Goal: Task Accomplishment & Management: Manage account settings

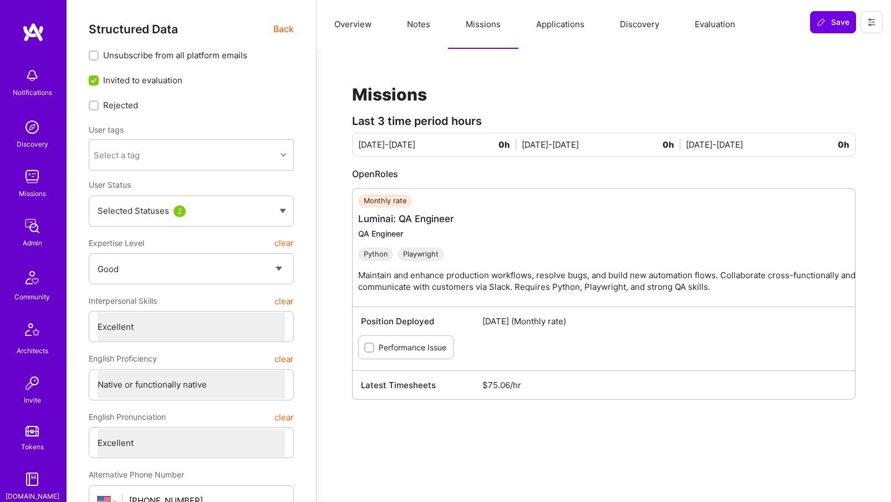
select select "4"
select select "7"
select select "US"
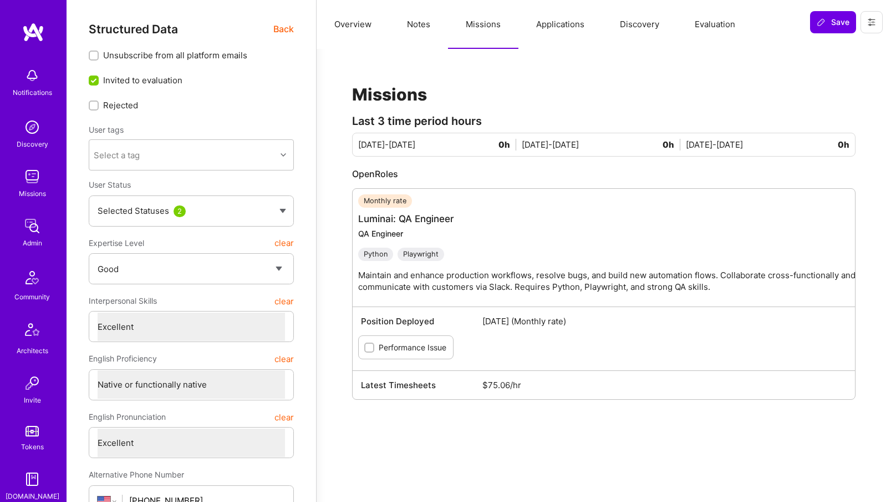
select select "Right Now"
click at [33, 245] on div "Admin" at bounding box center [32, 243] width 19 height 12
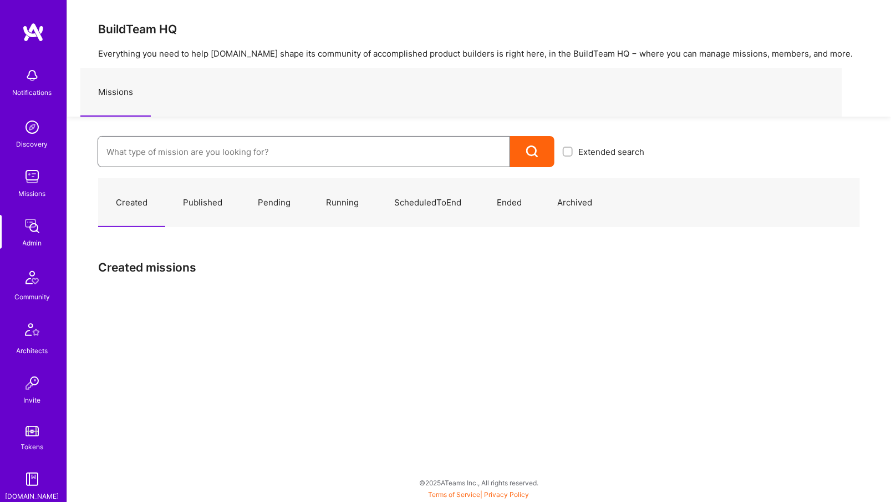
click at [256, 139] on input at bounding box center [304, 152] width 395 height 28
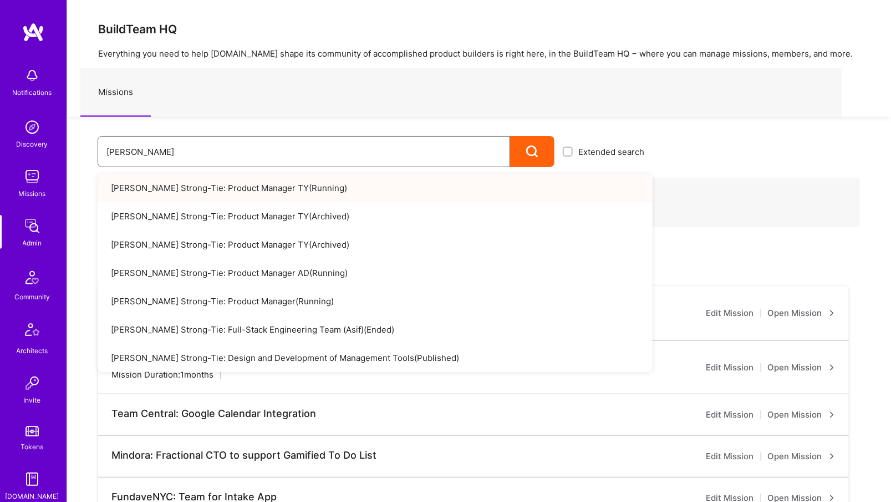
type input "simpson"
click at [303, 191] on link "Simpson Strong-Tie: Product Manager TY ( Running )" at bounding box center [375, 188] width 555 height 28
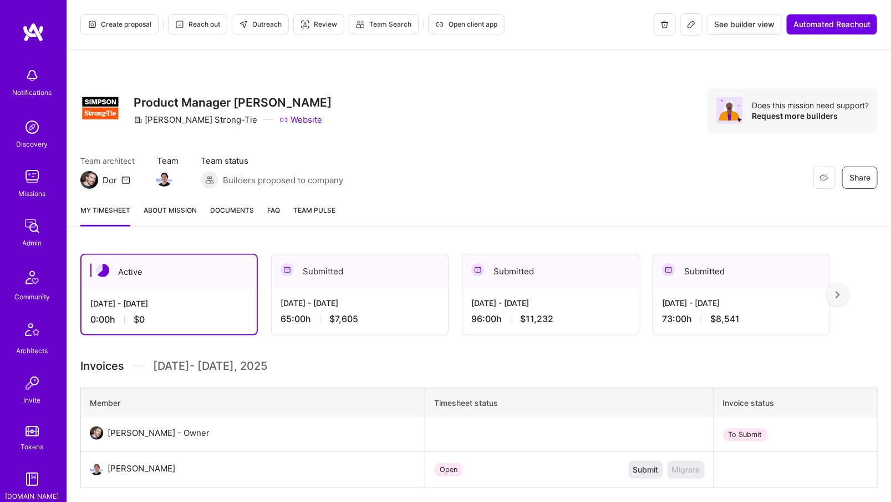
click at [50, 241] on link "Admin" at bounding box center [32, 232] width 69 height 34
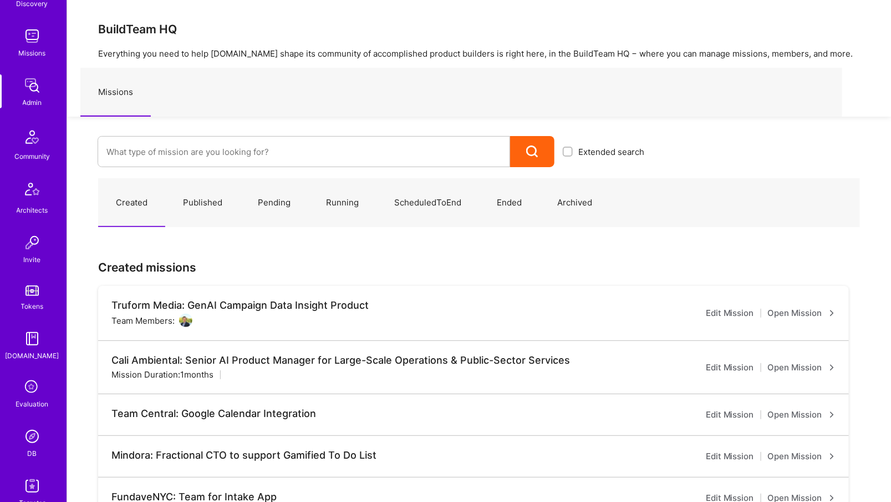
scroll to position [206, 0]
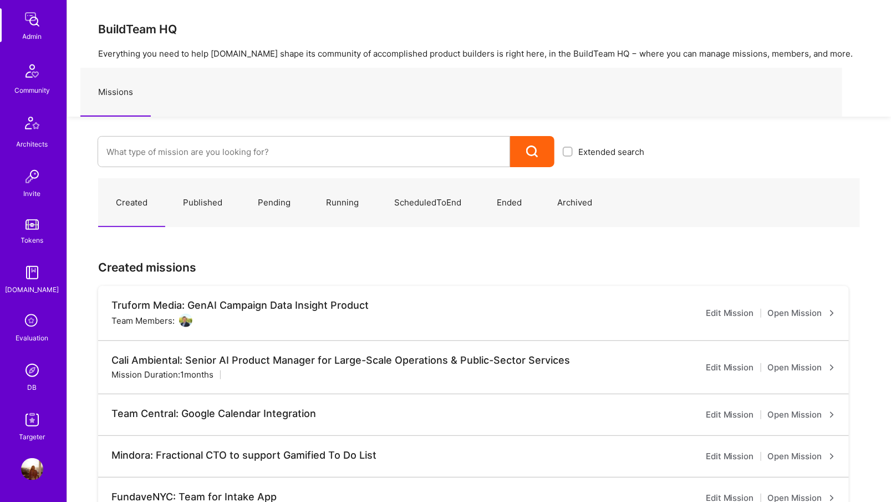
click at [29, 351] on div "Notifications Discovery Missions Admin Community Architects Invite Tokens A.Gui…" at bounding box center [33, 149] width 67 height 586
click at [33, 374] on img at bounding box center [32, 370] width 22 height 22
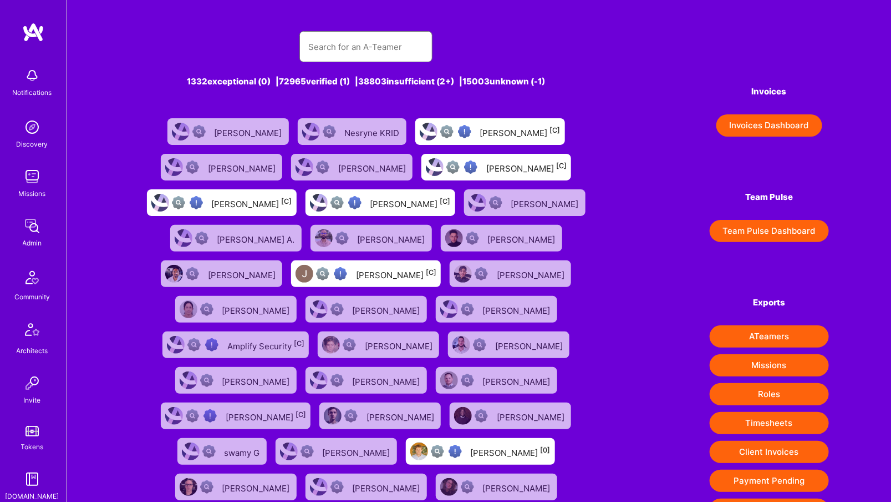
click at [347, 37] on input "text" at bounding box center [365, 47] width 115 height 28
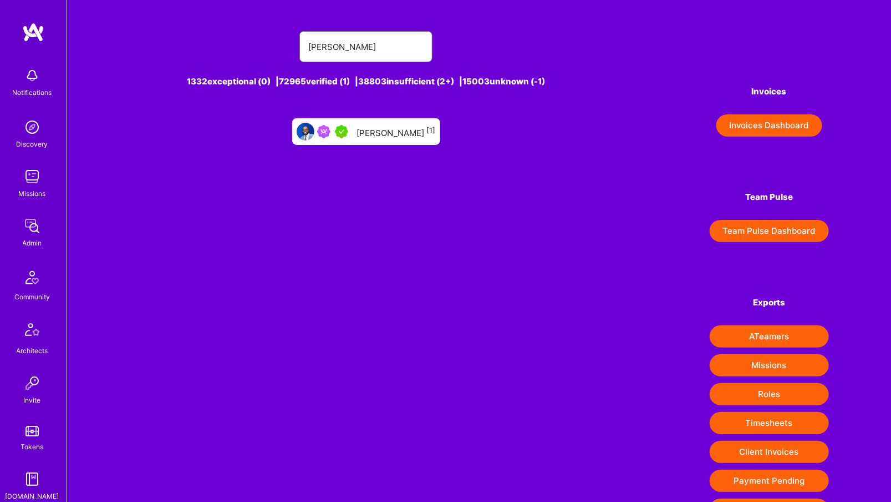
type input "Chad Thomas"
click at [372, 125] on div "Chad Thomas II [1]" at bounding box center [396, 131] width 79 height 14
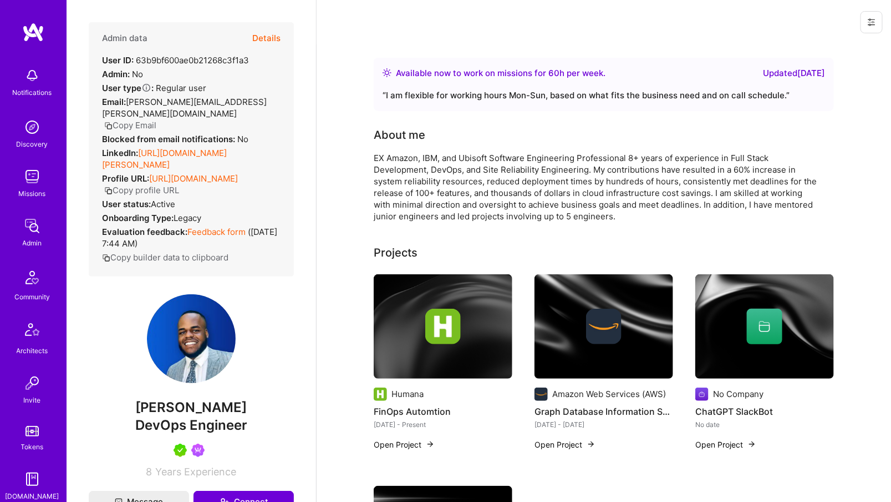
click at [269, 39] on button "Details" at bounding box center [266, 38] width 28 height 32
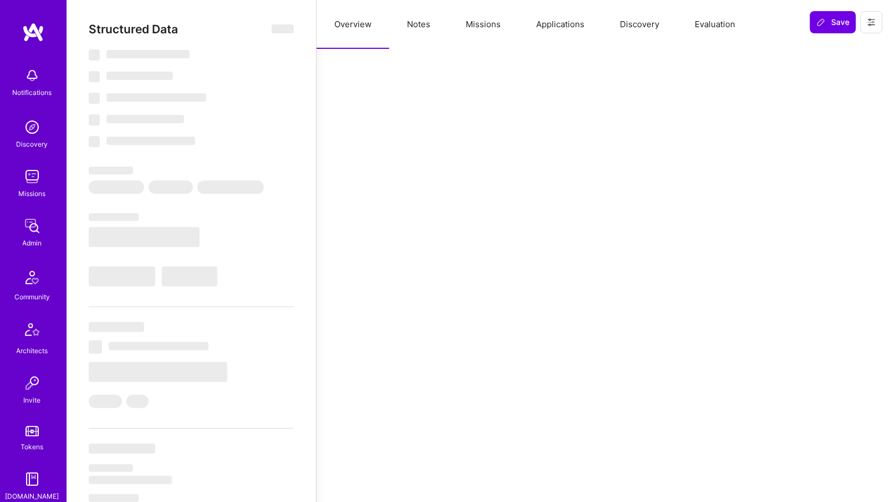
select select "Right Now"
select select "5"
select select "7"
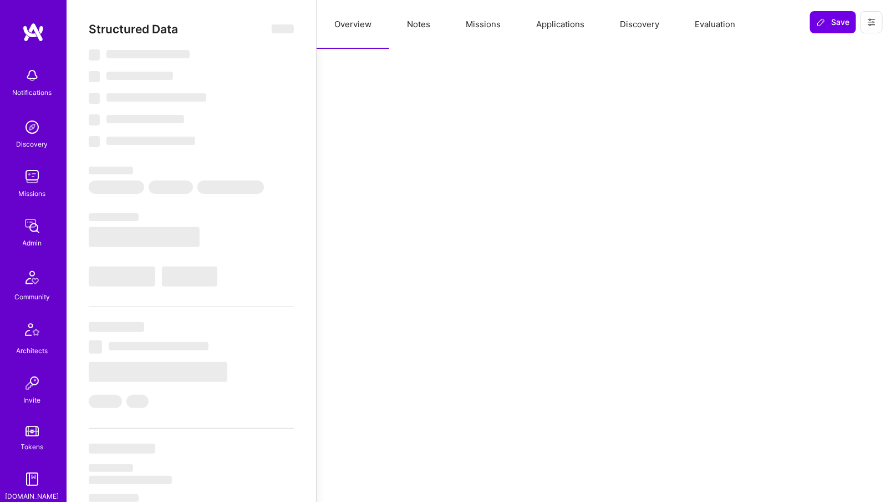
select select "US"
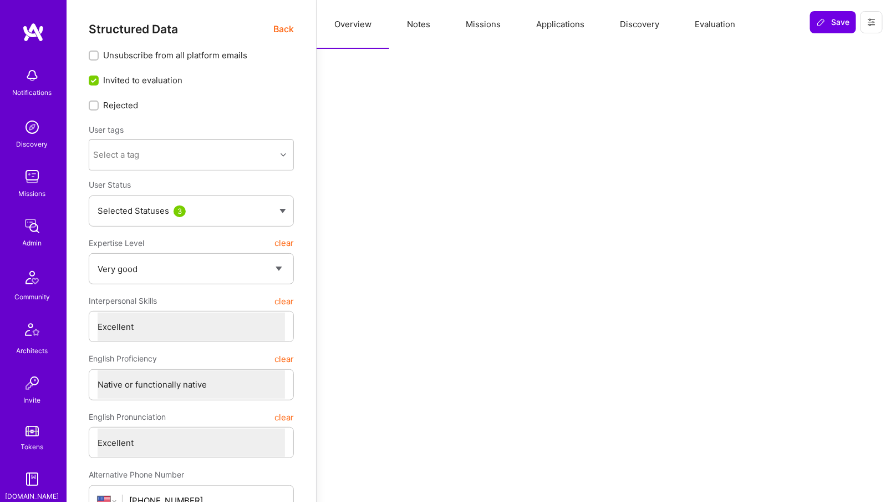
click at [484, 33] on button "Missions" at bounding box center [483, 24] width 70 height 49
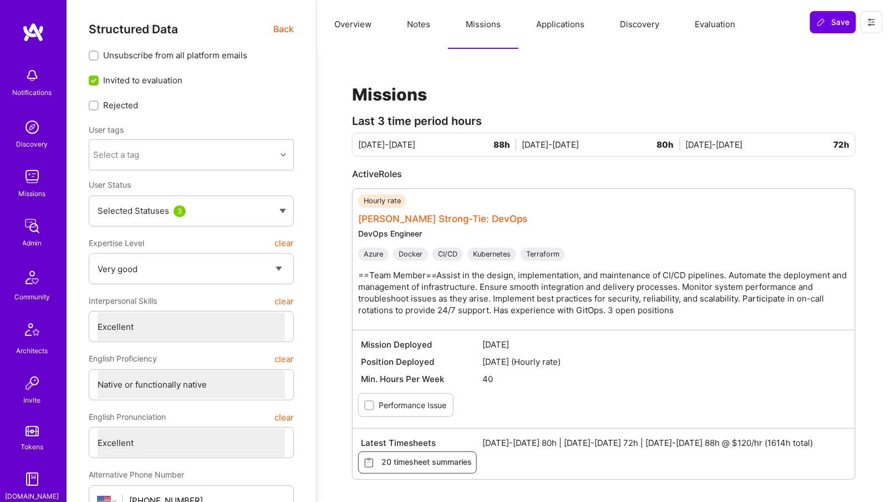
click at [411, 215] on link "Simpson Strong-Tie: DevOps" at bounding box center [443, 218] width 170 height 11
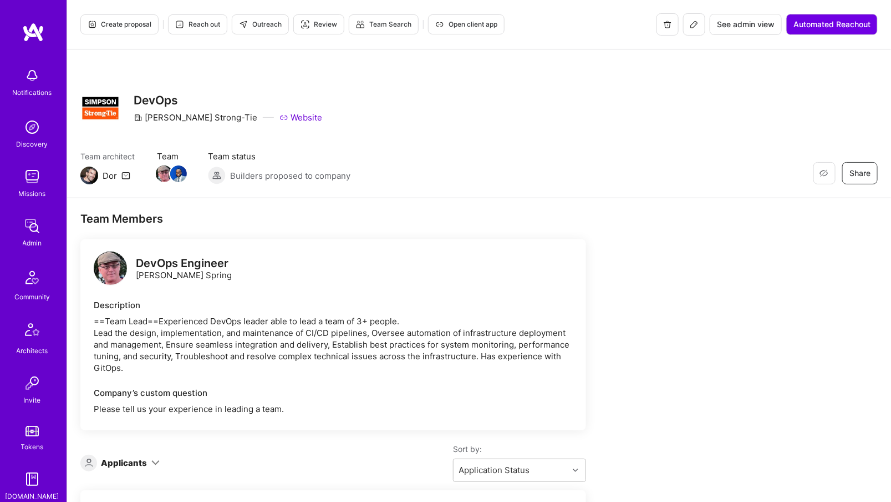
click at [696, 13] on div "Create proposal Reach out Outreach Review Team Search Open client app See admin…" at bounding box center [479, 24] width 824 height 49
click at [696, 23] on icon at bounding box center [694, 24] width 9 height 9
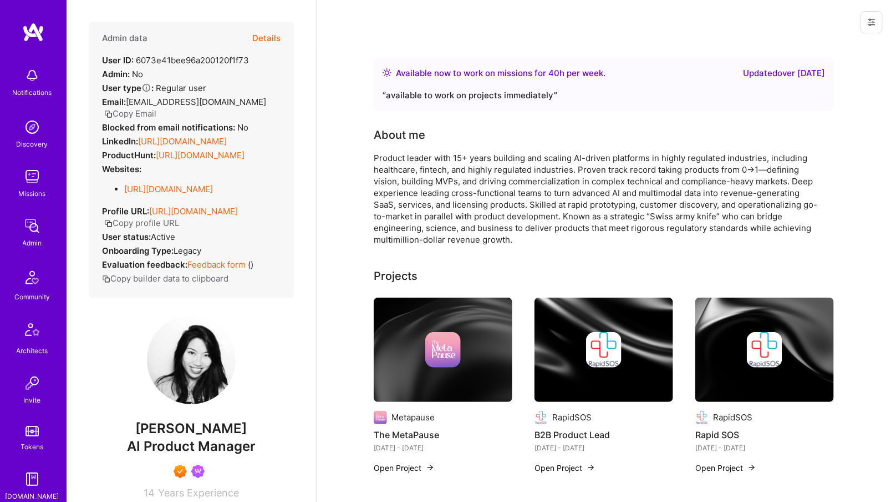
click at [265, 34] on button "Details" at bounding box center [266, 38] width 28 height 32
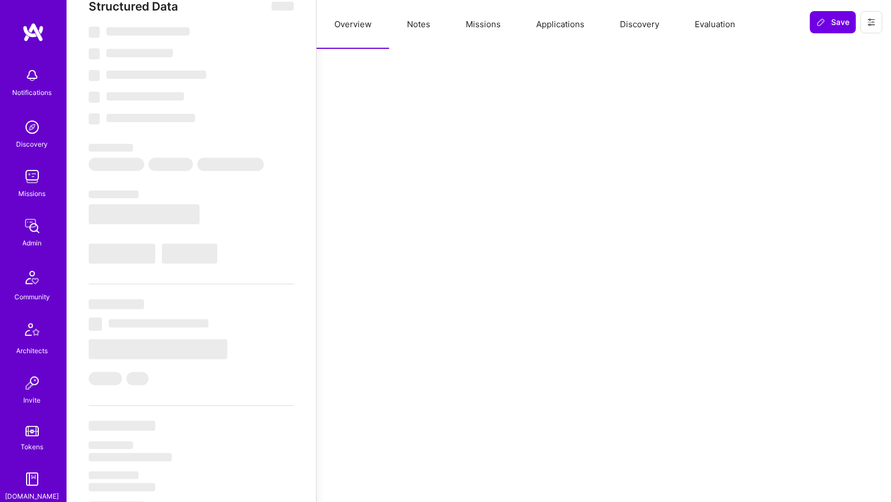
scroll to position [24, 0]
select select "Right Now"
select select "7"
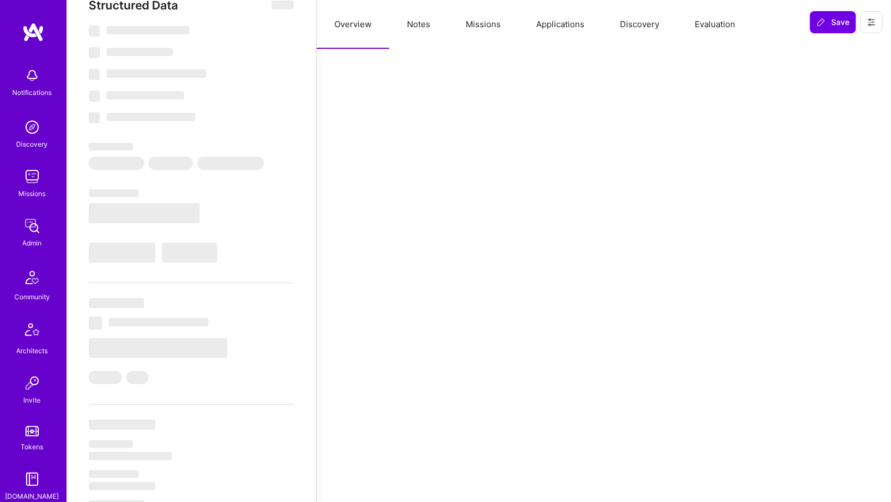
select select "7"
select select "US"
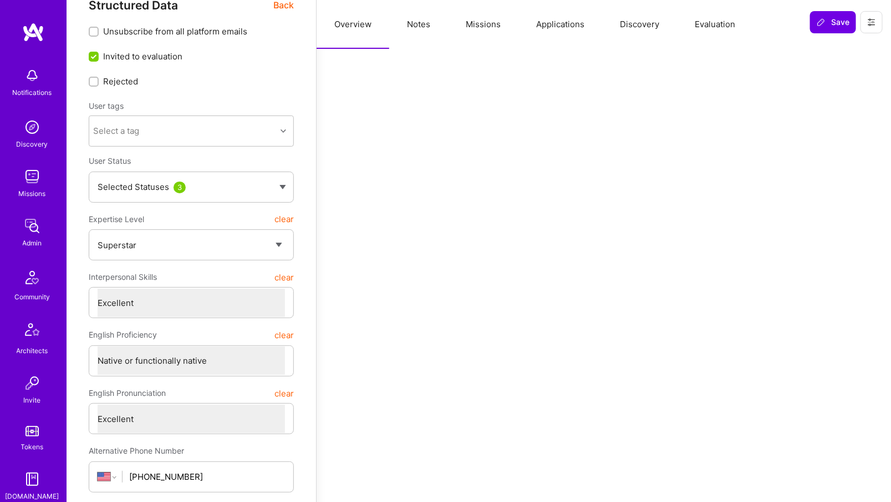
scroll to position [12, 0]
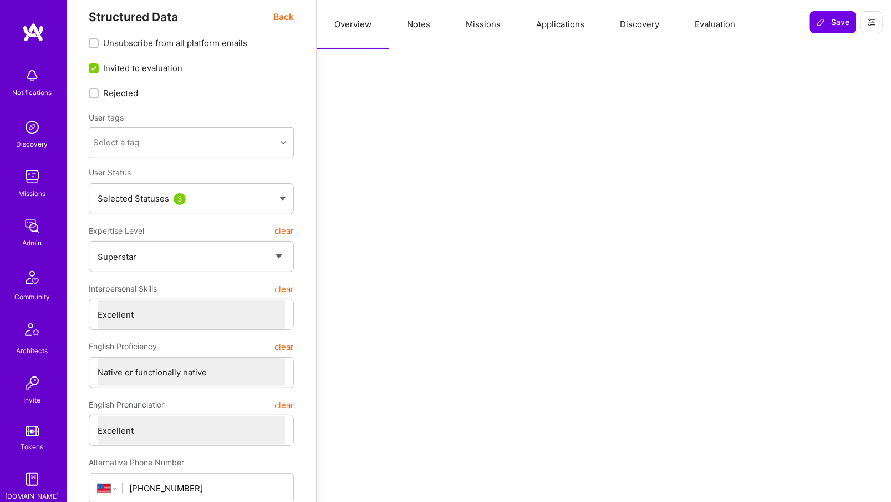
click at [484, 28] on button "Missions" at bounding box center [483, 24] width 70 height 49
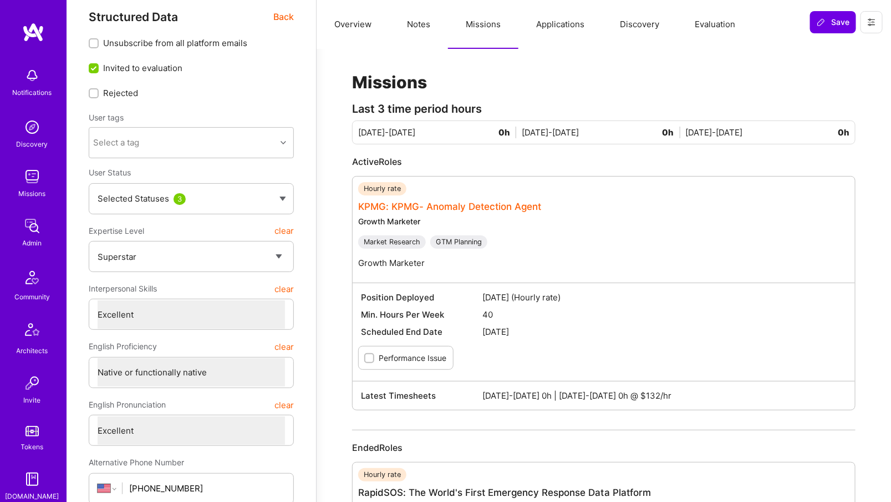
click at [436, 207] on link "KPMG: KPMG- Anomaly Detection Agent" at bounding box center [450, 206] width 184 height 11
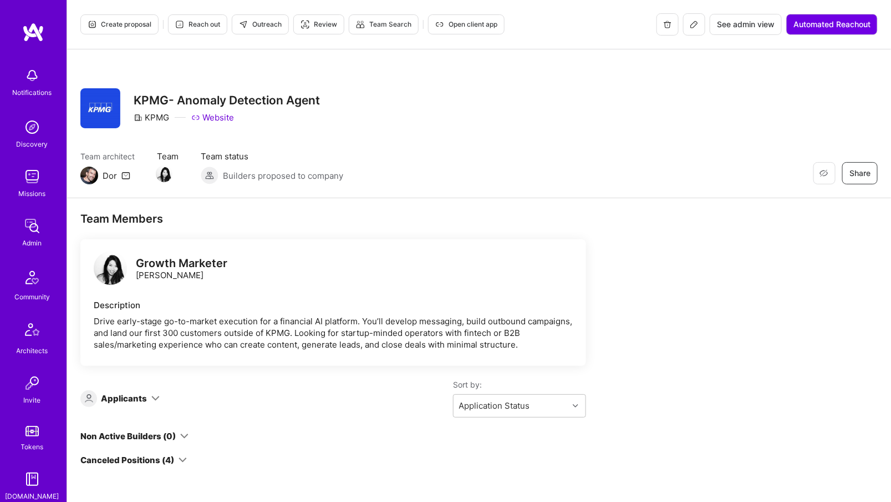
click at [748, 22] on span "See admin view" at bounding box center [746, 24] width 58 height 11
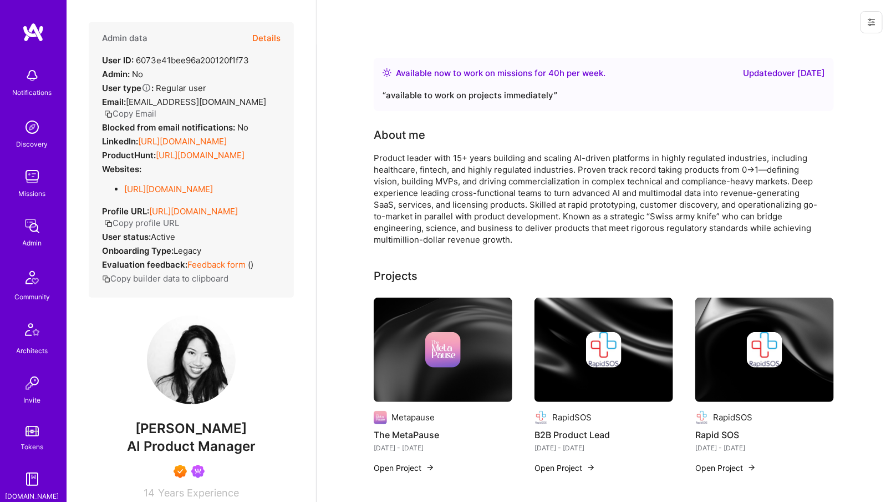
click at [185, 136] on link "[URL][DOMAIN_NAME]" at bounding box center [182, 141] width 89 height 11
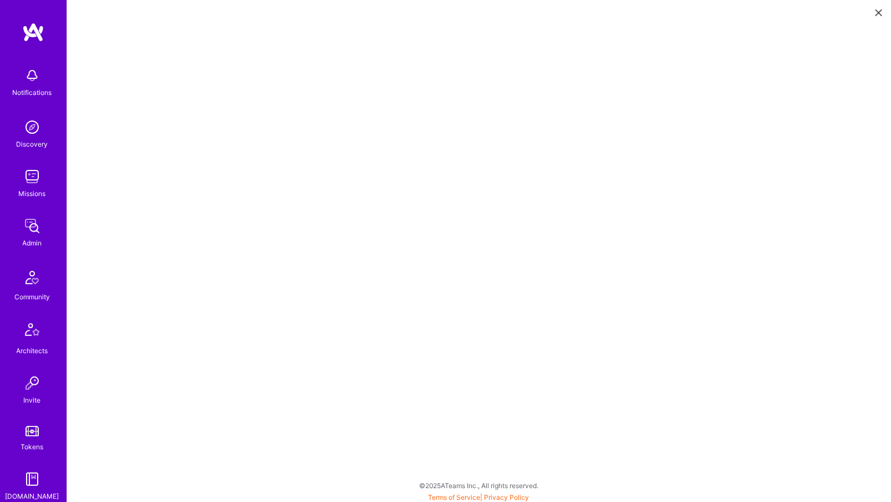
click at [34, 220] on img at bounding box center [32, 226] width 22 height 22
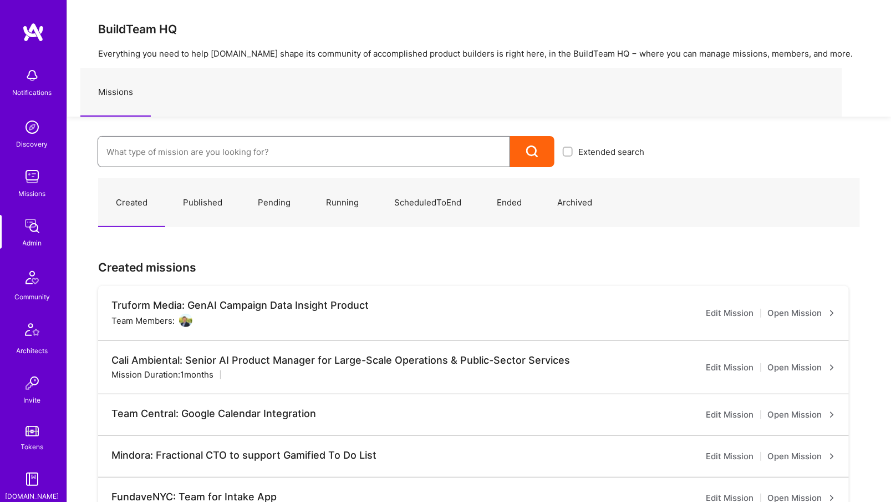
click at [224, 139] on input at bounding box center [304, 152] width 395 height 28
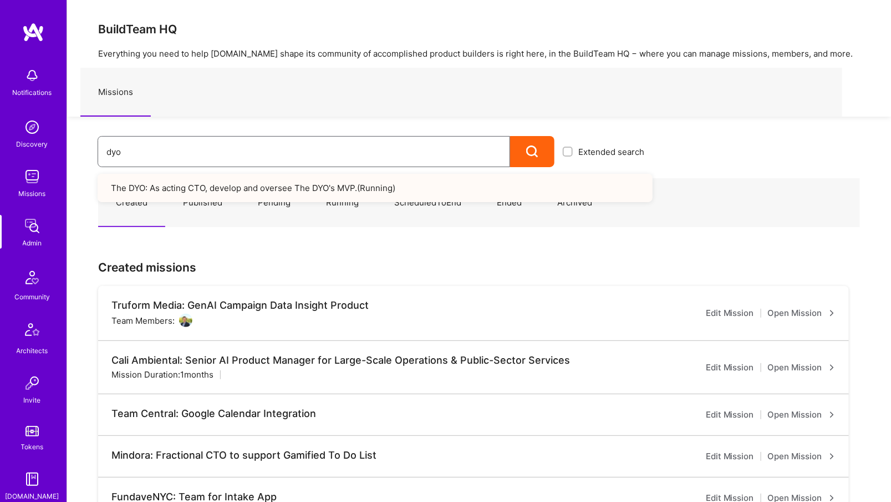
type input "dyo"
click at [218, 193] on link "The DYO: As acting CTO, develop and oversee The DYO's MVP. ( Running )" at bounding box center [375, 188] width 555 height 28
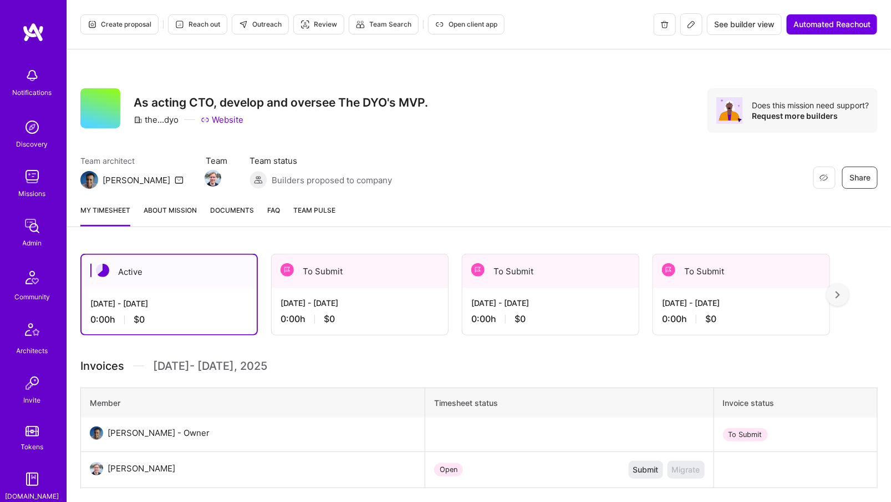
click at [694, 19] on button at bounding box center [692, 24] width 22 height 22
